Goal: Transaction & Acquisition: Subscribe to service/newsletter

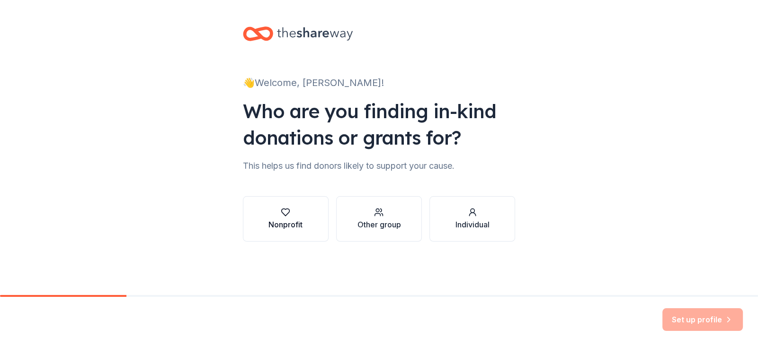
click at [280, 220] on div "Nonprofit" at bounding box center [285, 224] width 34 height 11
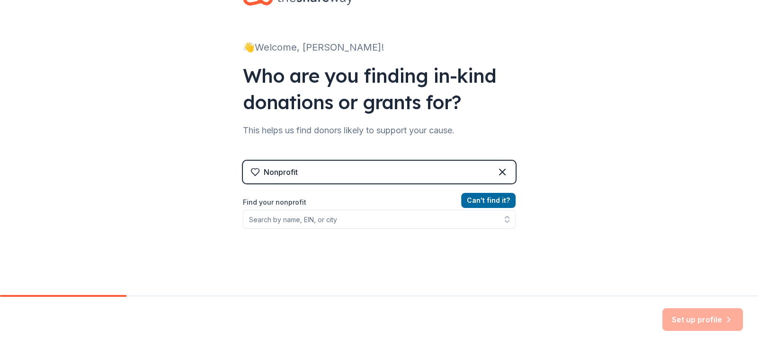
scroll to position [40, 0]
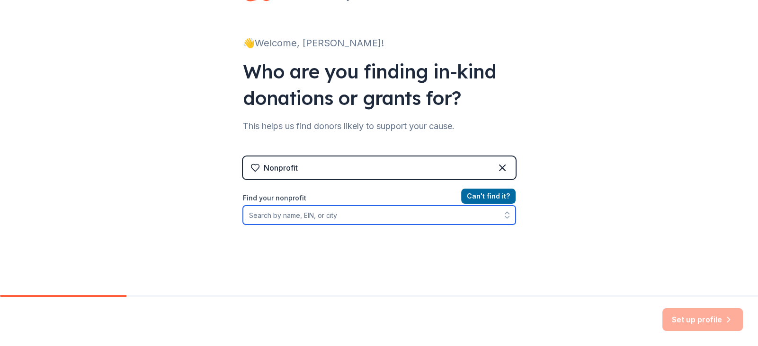
click at [506, 220] on icon "button" at bounding box center [506, 215] width 9 height 9
click at [504, 213] on icon "button" at bounding box center [506, 215] width 9 height 9
click at [264, 217] on input "Find your nonprofit" at bounding box center [379, 215] width 273 height 19
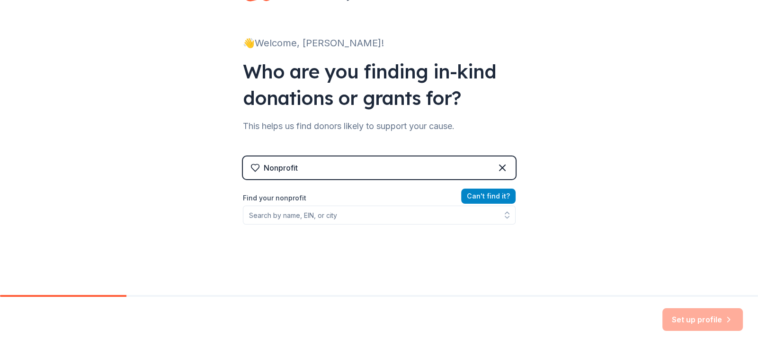
click at [492, 196] on button "Can ' t find it?" at bounding box center [488, 196] width 54 height 15
click at [490, 193] on button "Can ' t find it?" at bounding box center [488, 196] width 54 height 15
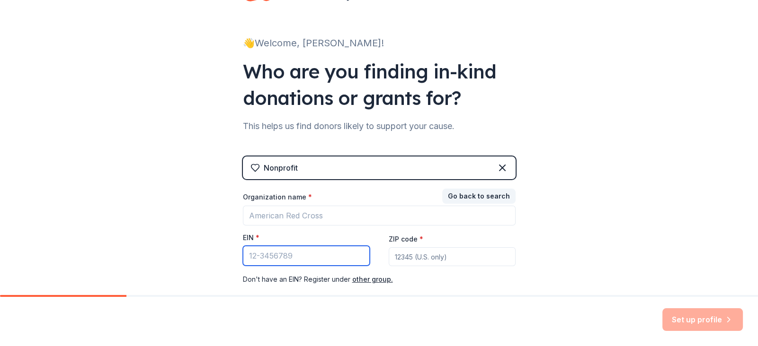
click at [294, 257] on input "EIN *" at bounding box center [306, 256] width 127 height 20
click at [253, 256] on input "EIN *" at bounding box center [306, 256] width 127 height 20
paste input "83-2684017"
type input "83-2684017"
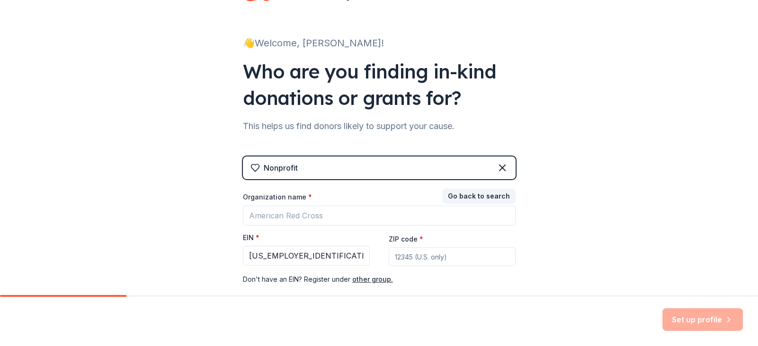
click at [412, 259] on input "ZIP code *" at bounding box center [452, 257] width 127 height 19
type input "93257"
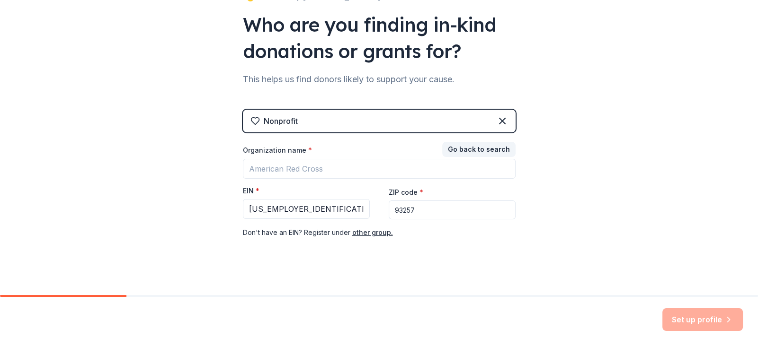
scroll to position [95, 0]
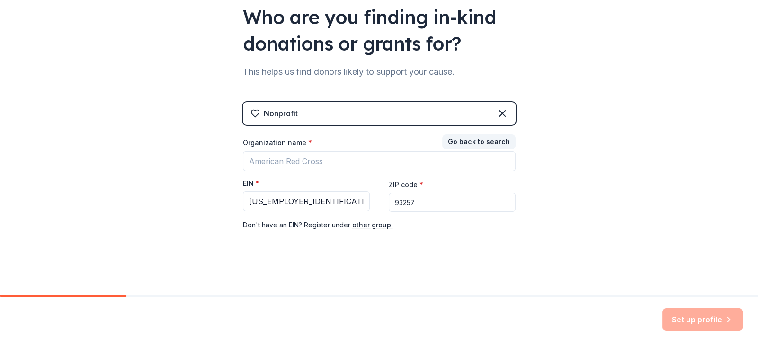
click at [674, 319] on div "Set up profile" at bounding box center [702, 320] width 80 height 23
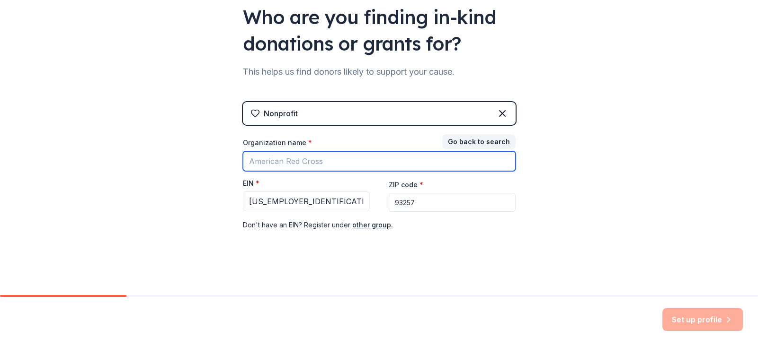
click at [257, 158] on input "Organization name *" at bounding box center [379, 161] width 273 height 20
type input "Strathmore High School Wrestling Program"
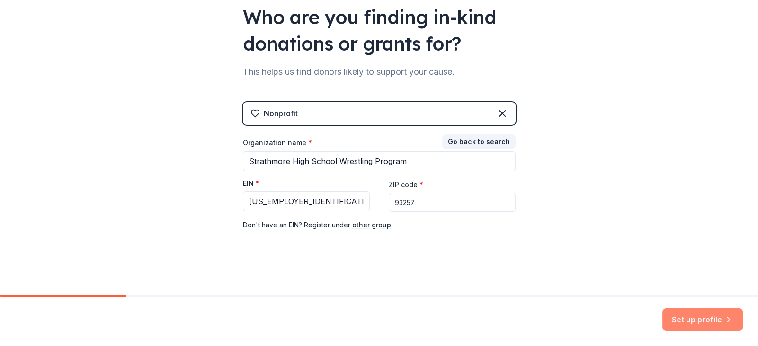
click at [706, 320] on button "Set up profile" at bounding box center [702, 320] width 80 height 23
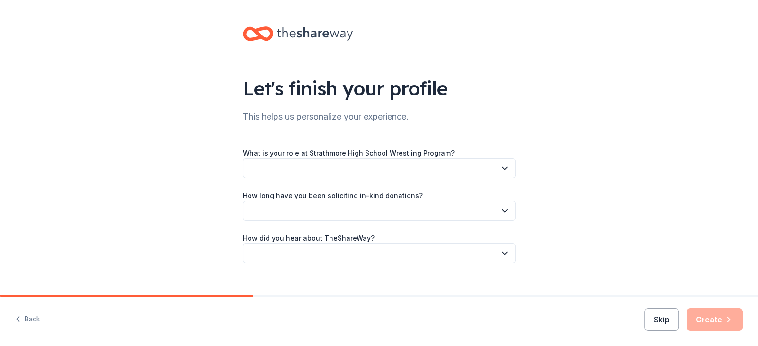
click at [502, 169] on icon "button" at bounding box center [504, 168] width 9 height 9
